Goal: Task Accomplishment & Management: Manage account settings

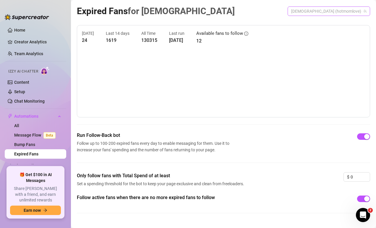
click at [341, 12] on span "[DEMOGRAPHIC_DATA] (hotmomlove)" at bounding box center [328, 11] width 75 height 9
click at [203, 51] on div "[DATE] 24 Last 14 days 1619 All Time 130315 Last run [DATE] Available fans to f…" at bounding box center [223, 71] width 293 height 92
click at [328, 14] on span "[DEMOGRAPHIC_DATA] (hotmomlove)" at bounding box center [328, 11] width 75 height 9
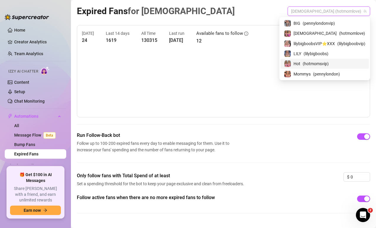
click at [315, 65] on span "( hotmomsvip )" at bounding box center [316, 64] width 26 height 7
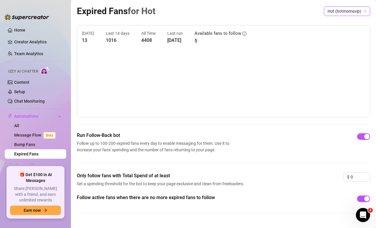
click at [353, 12] on span "Hot (hotmomsvip)" at bounding box center [346, 11] width 39 height 9
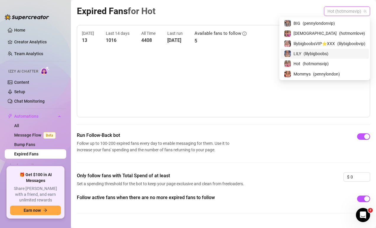
click at [321, 55] on span "( lilybigboobs )" at bounding box center [315, 54] width 25 height 7
